Goal: Task Accomplishment & Management: Manage account settings

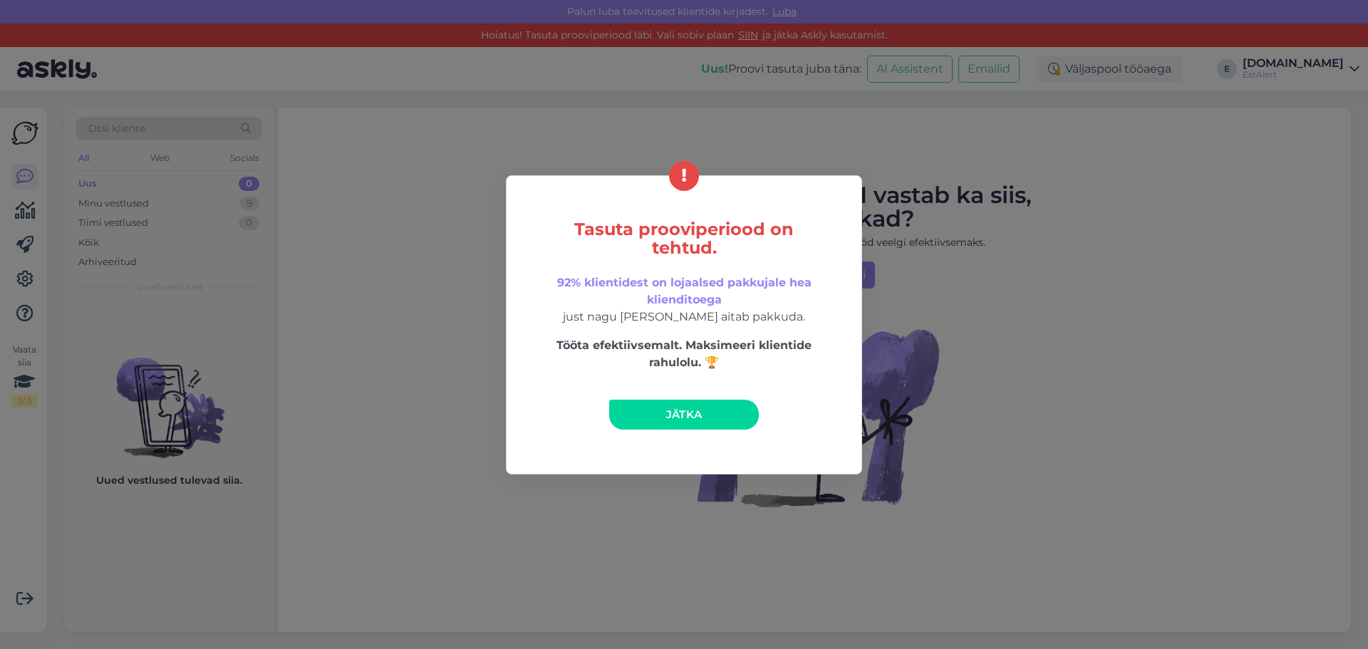
click at [698, 418] on span "Jätka" at bounding box center [684, 415] width 36 height 14
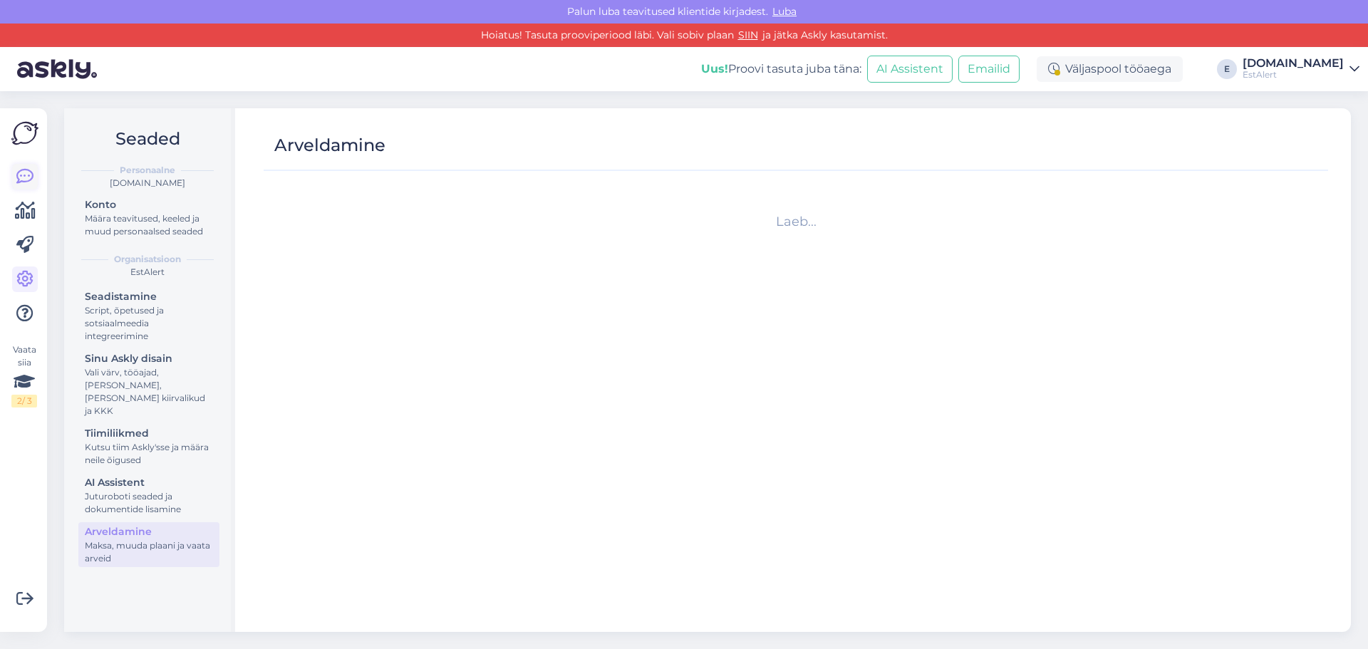
click at [19, 181] on icon at bounding box center [24, 176] width 17 height 17
